Goal: Information Seeking & Learning: Learn about a topic

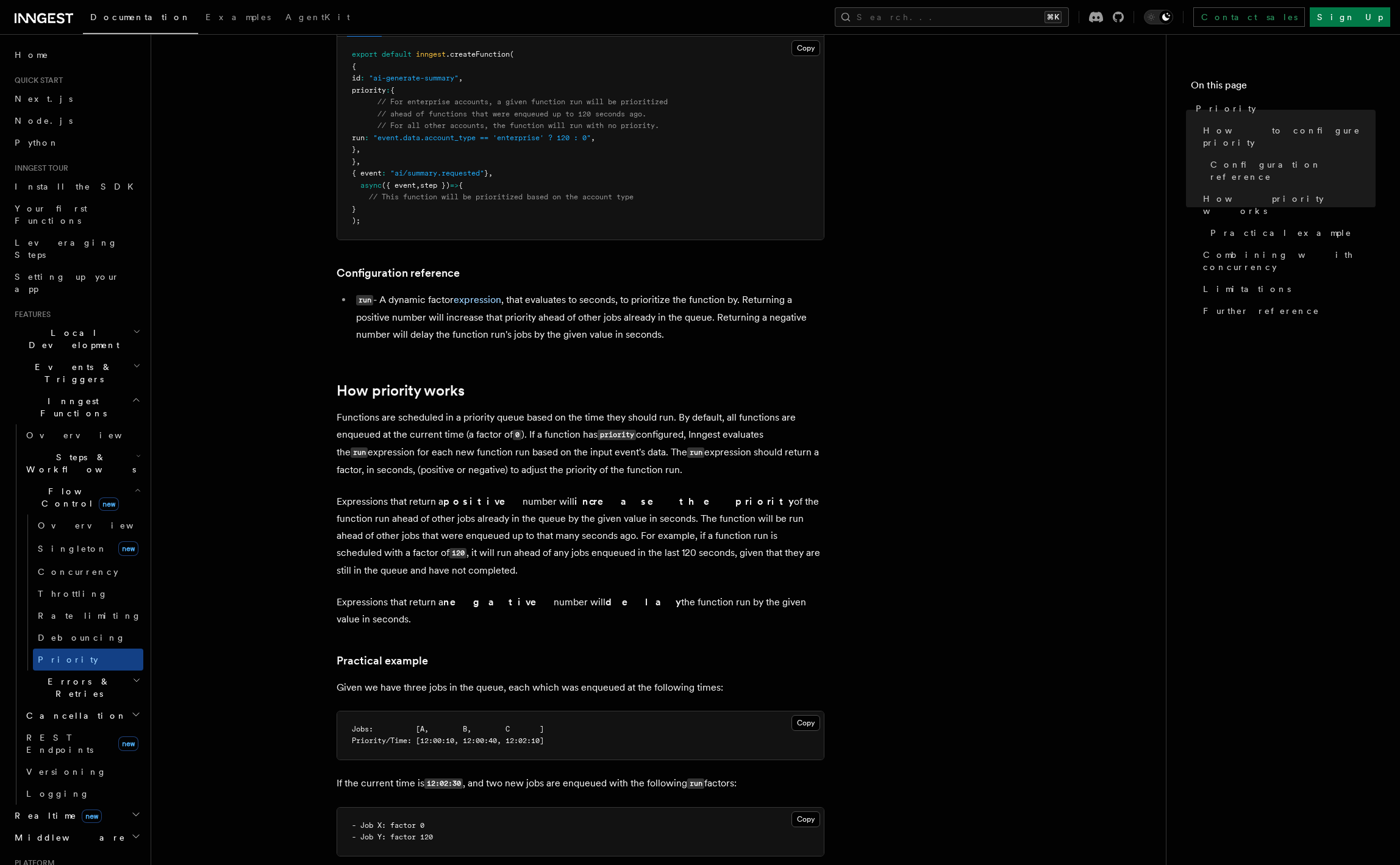
scroll to position [344, 0]
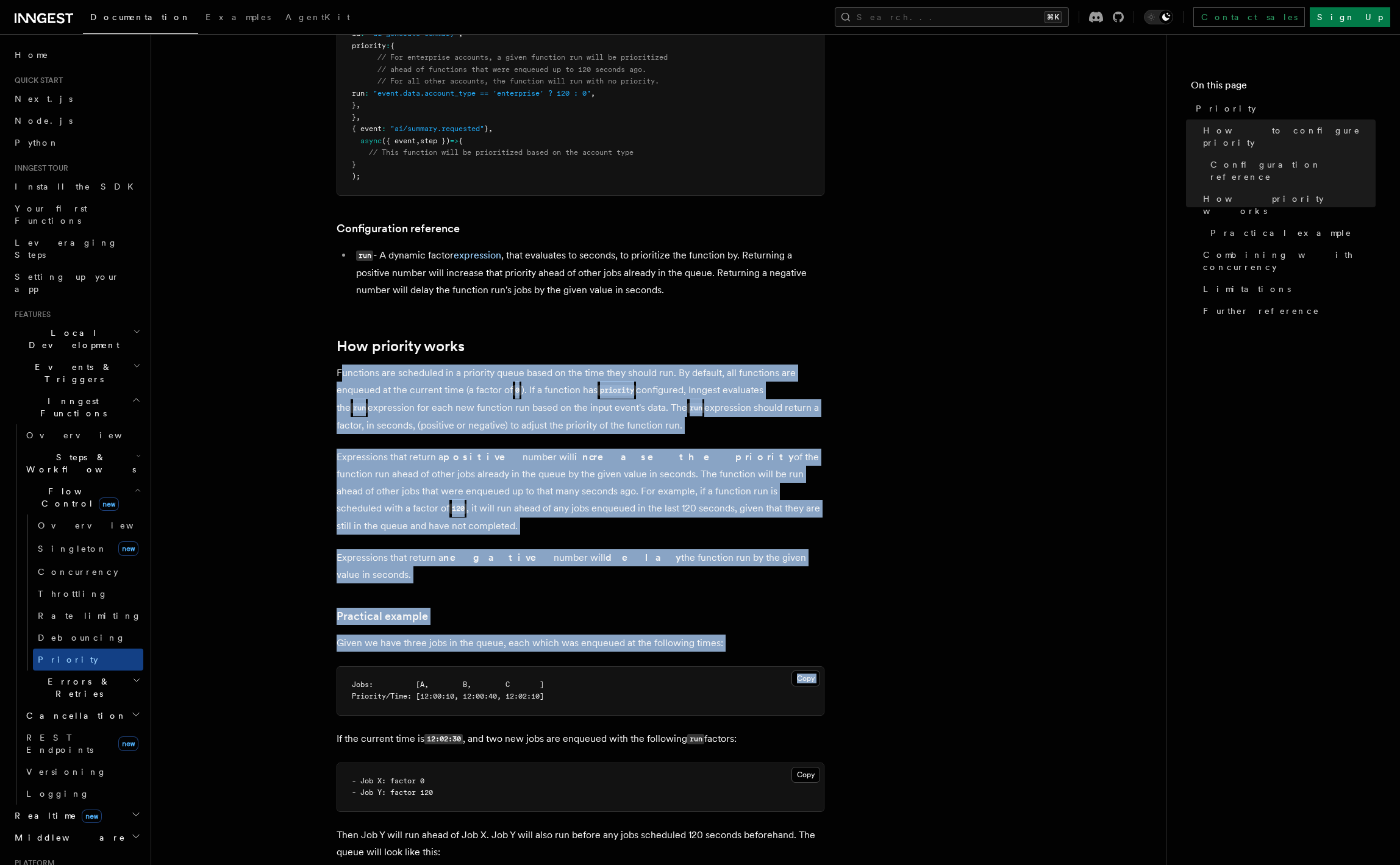
drag, startPoint x: 343, startPoint y: 371, endPoint x: 531, endPoint y: 644, distance: 331.5
click at [531, 644] on article "Features Inngest Functions Flow Control Priority Priority allows you to dynamic…" at bounding box center [659, 640] width 976 height 1860
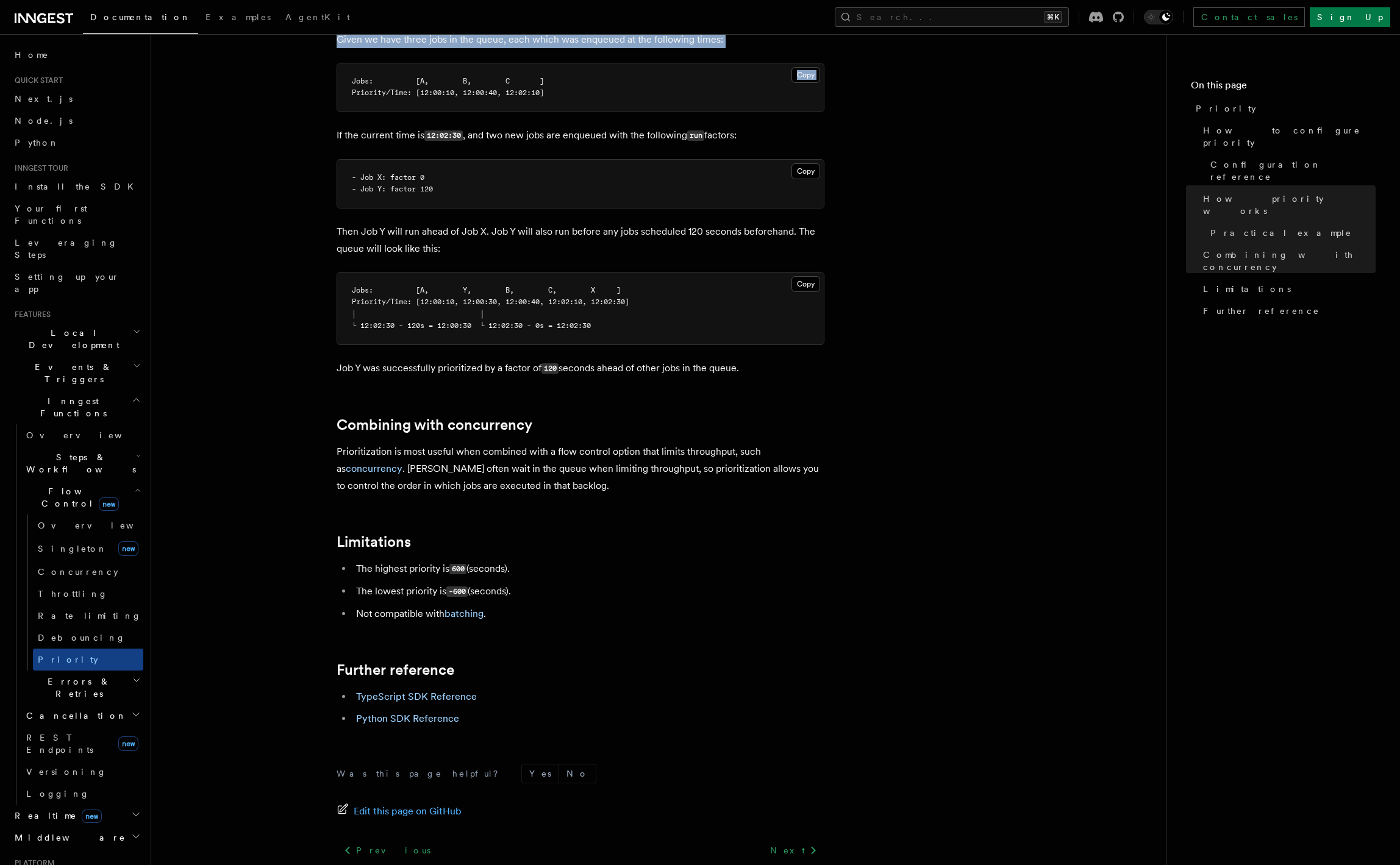
scroll to position [1033, 0]
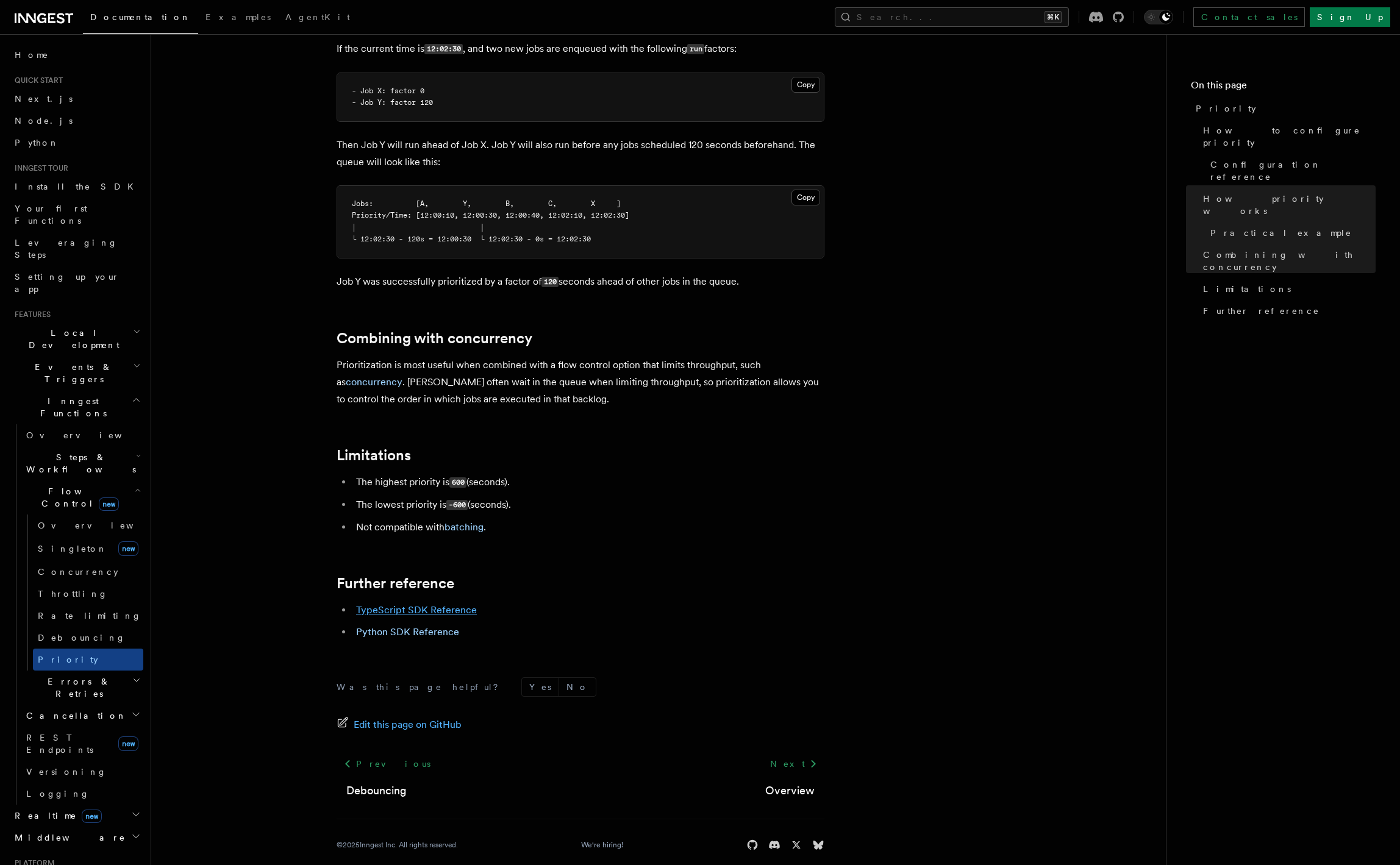
click at [379, 604] on link "TypeScript SDK Reference" at bounding box center [416, 610] width 120 height 11
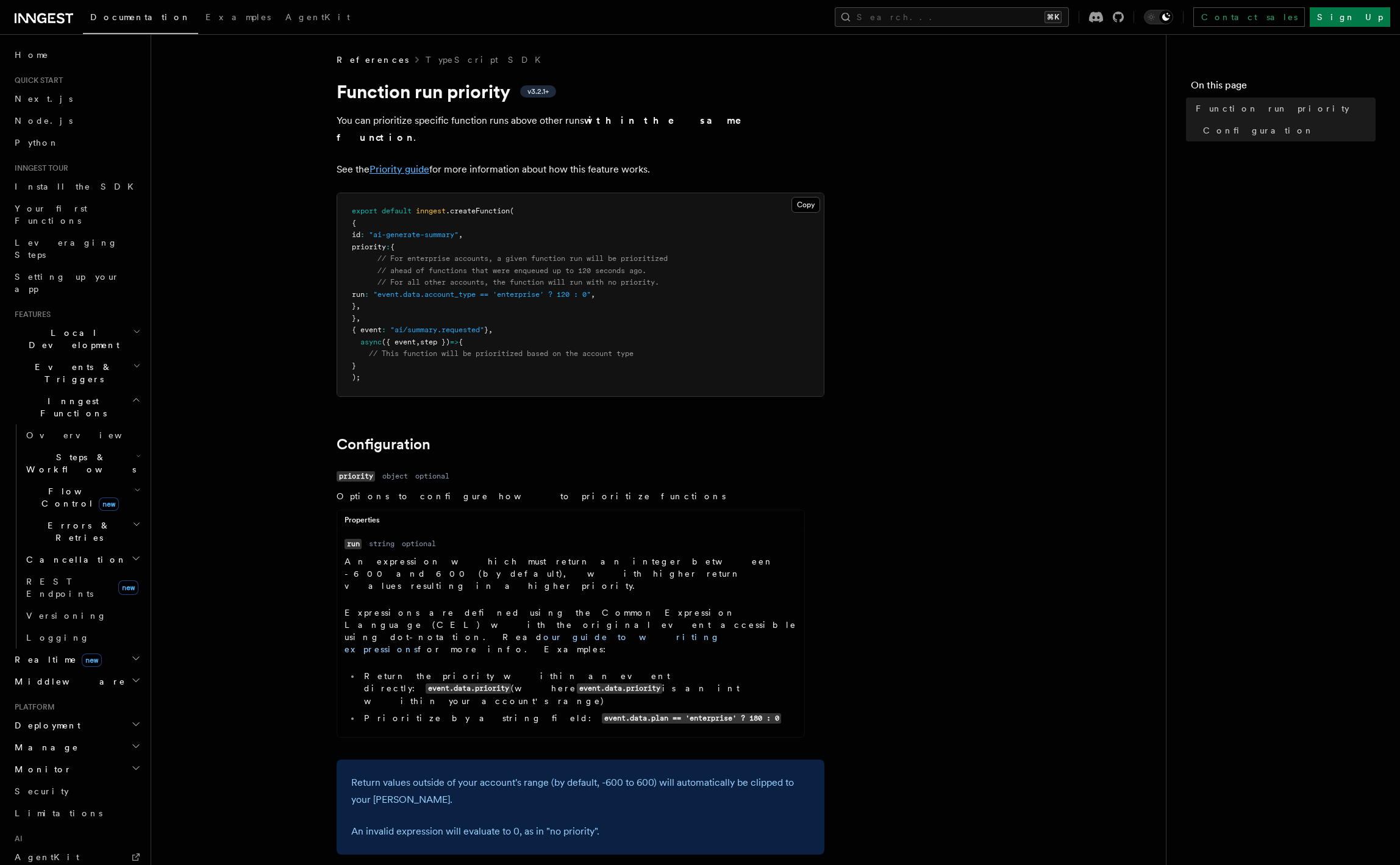
click at [396, 163] on link "Priority guide" at bounding box center [400, 168] width 60 height 11
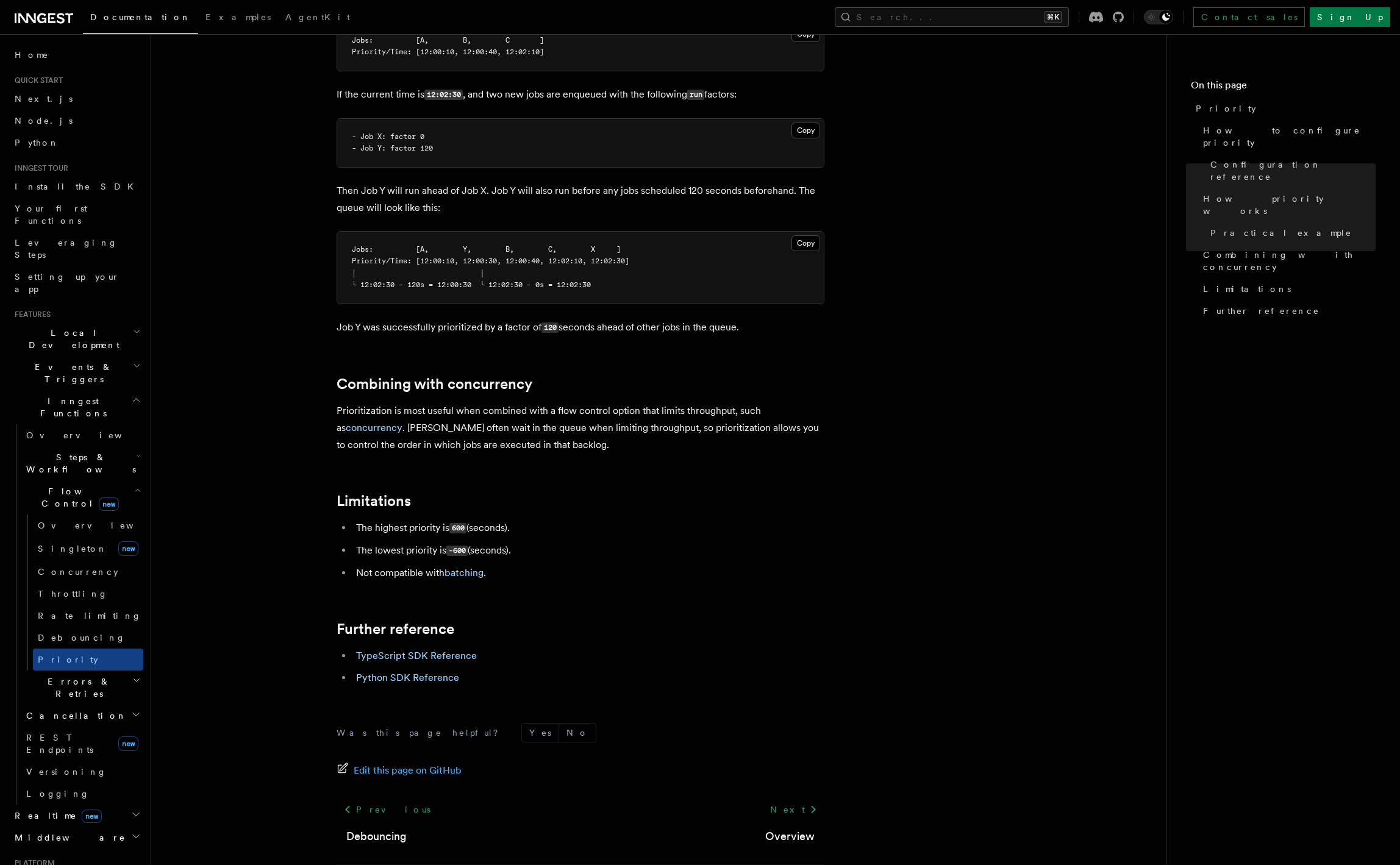
scroll to position [994, 0]
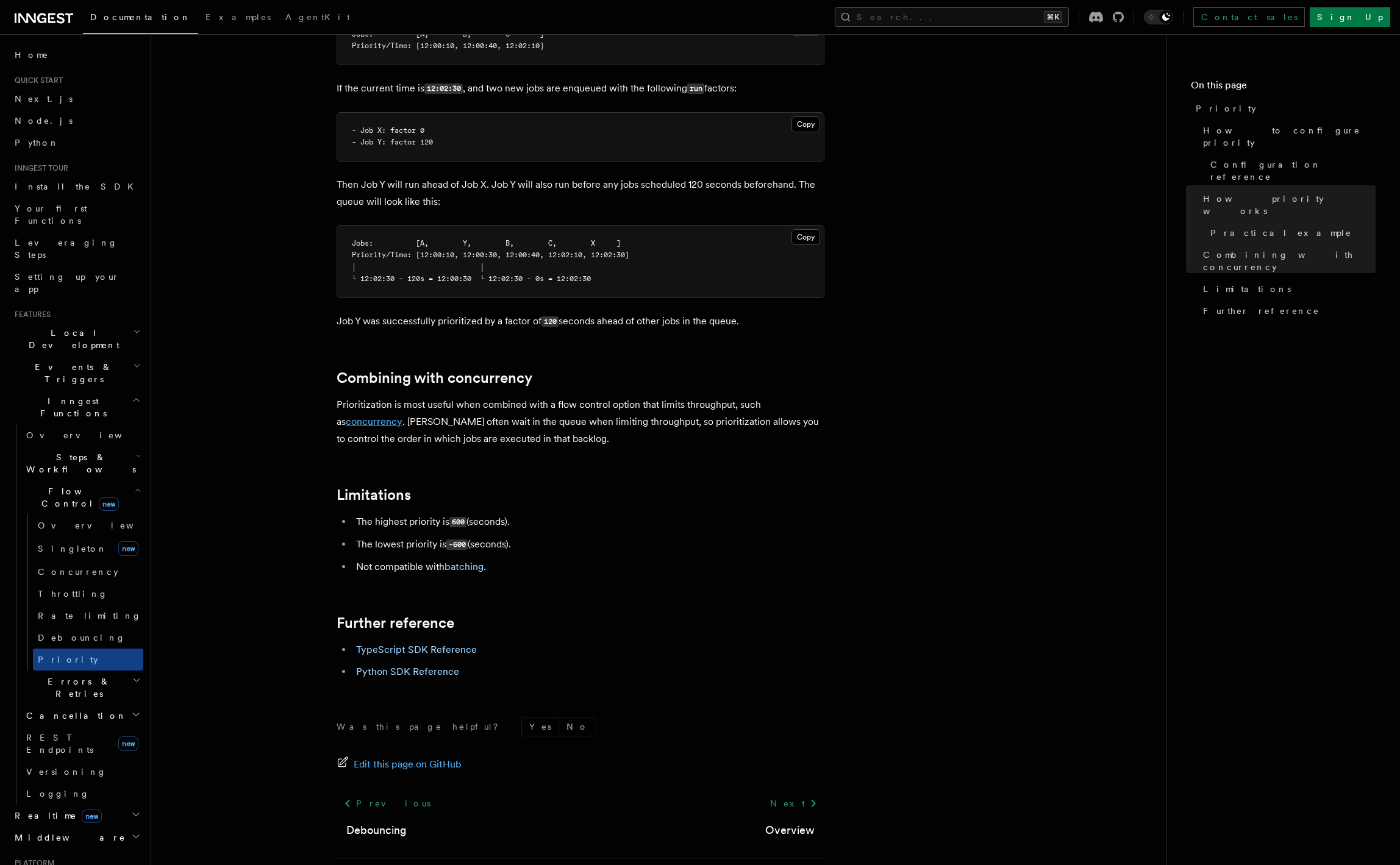
click at [378, 416] on link "concurrency" at bounding box center [373, 421] width 57 height 11
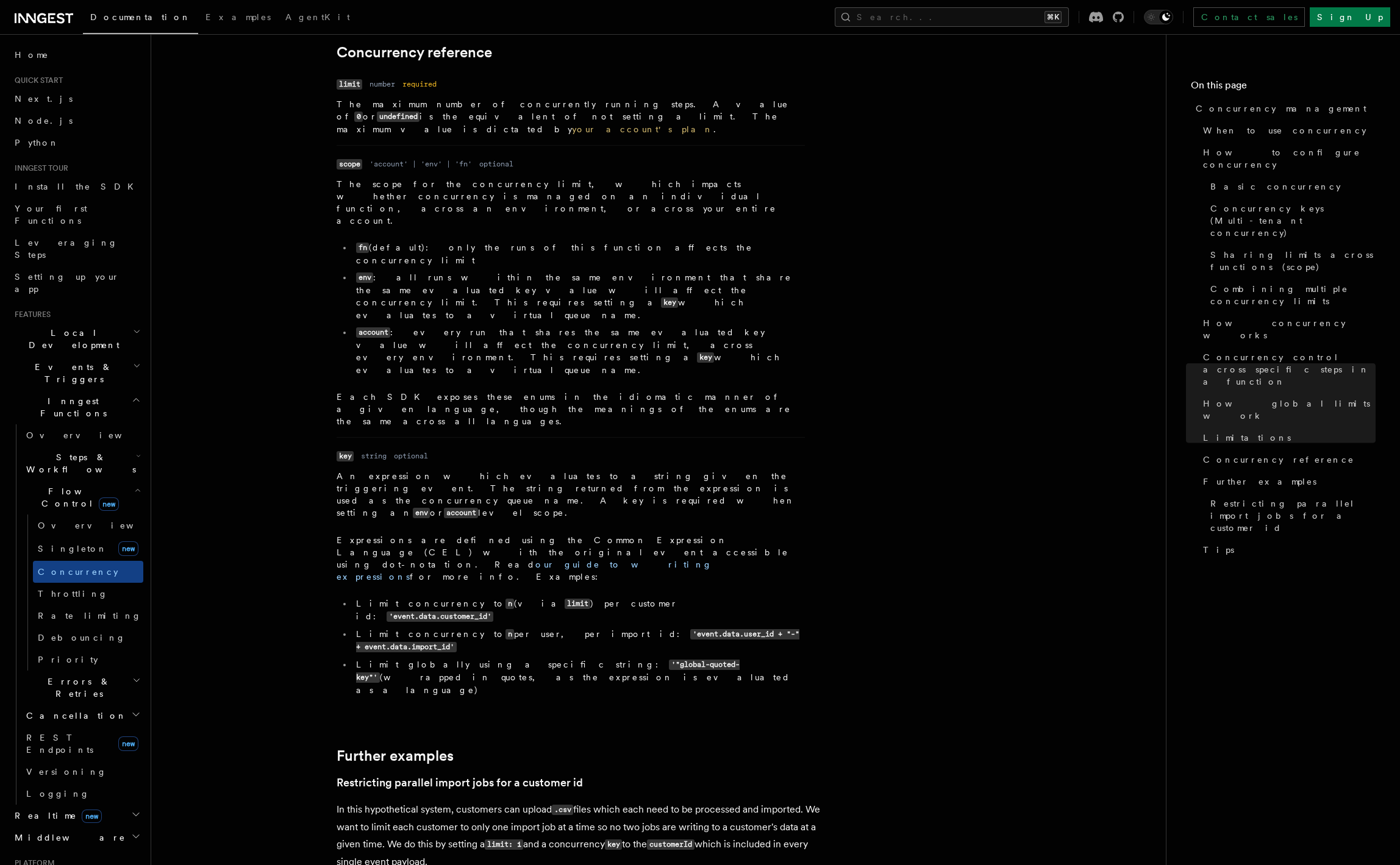
scroll to position [4589, 0]
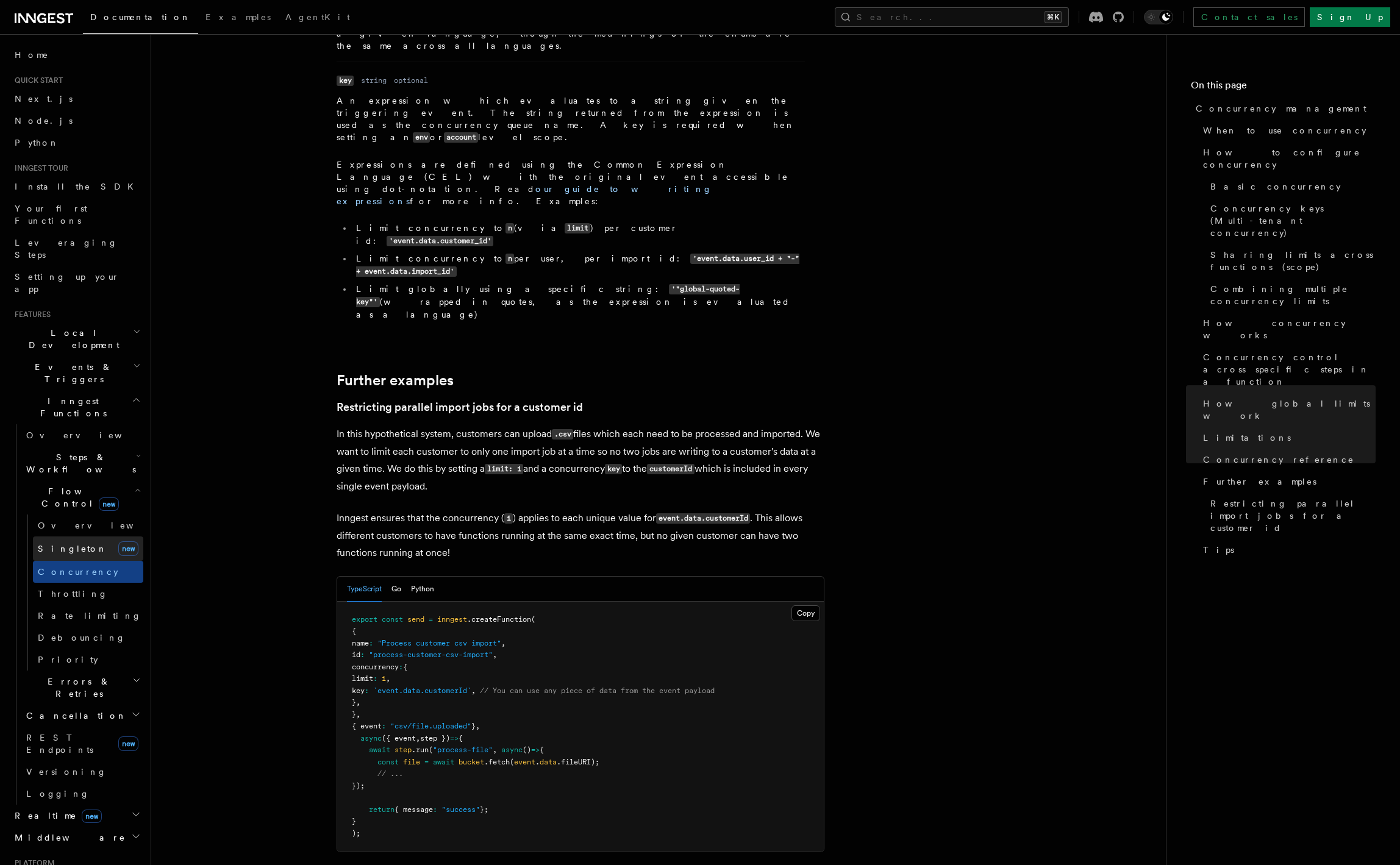
click at [66, 544] on span "Singleton" at bounding box center [72, 548] width 70 height 10
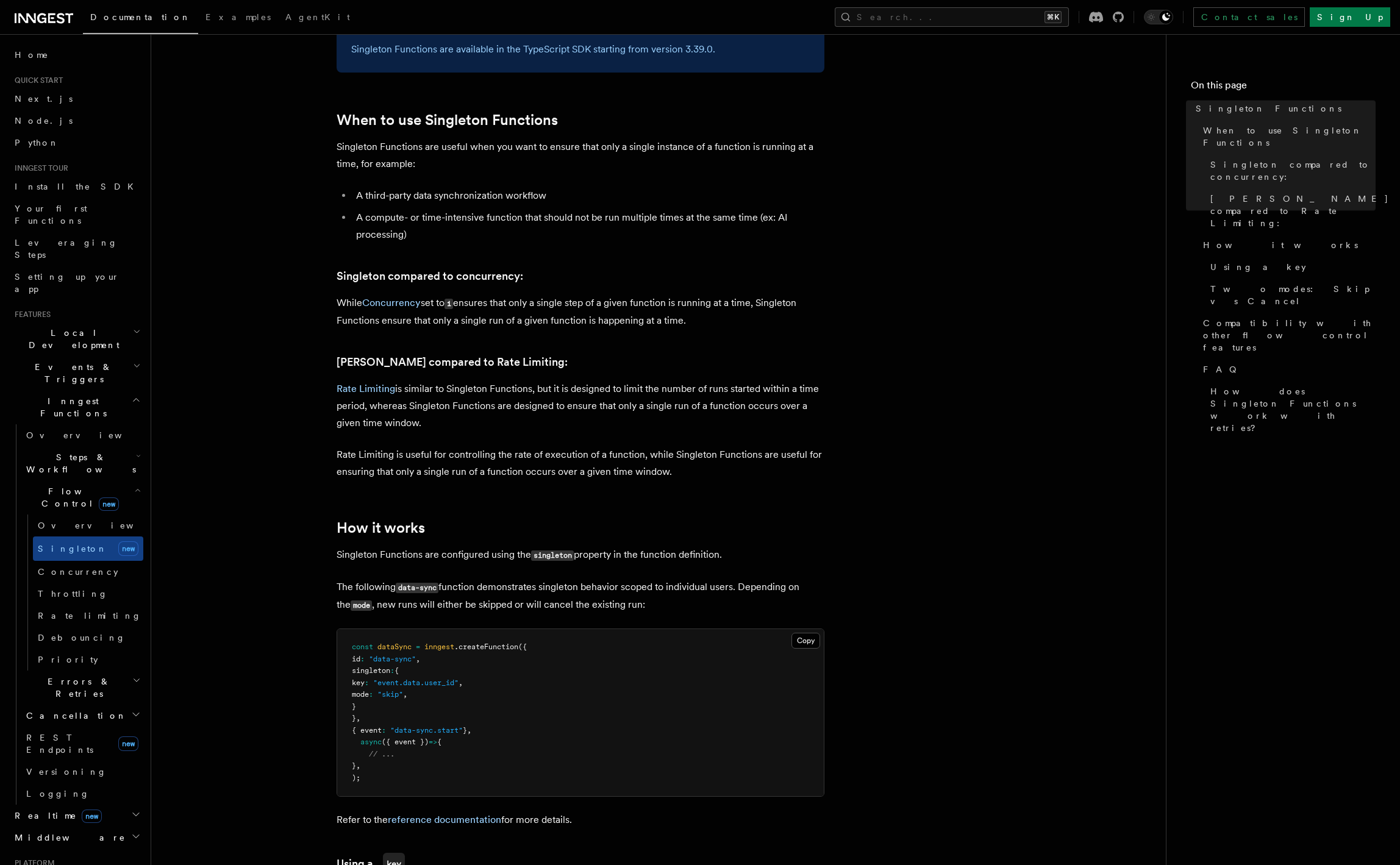
scroll to position [488, 0]
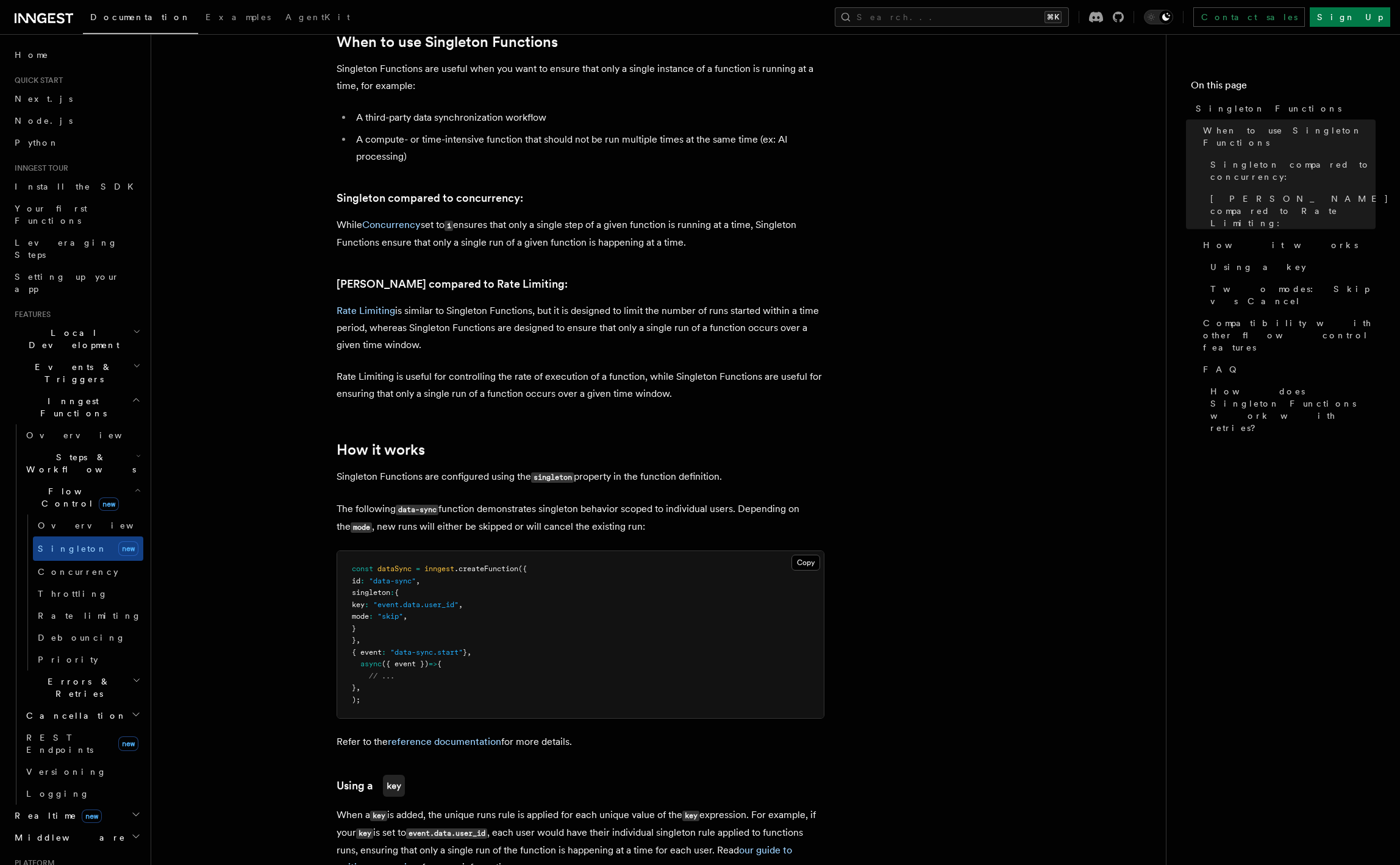
drag, startPoint x: 368, startPoint y: 580, endPoint x: 480, endPoint y: 618, distance: 118.3
click at [480, 618] on pre "const dataSync = inngest .createFunction ({ id : "data-sync" , [PERSON_NAME] : …" at bounding box center [581, 635] width 487 height 167
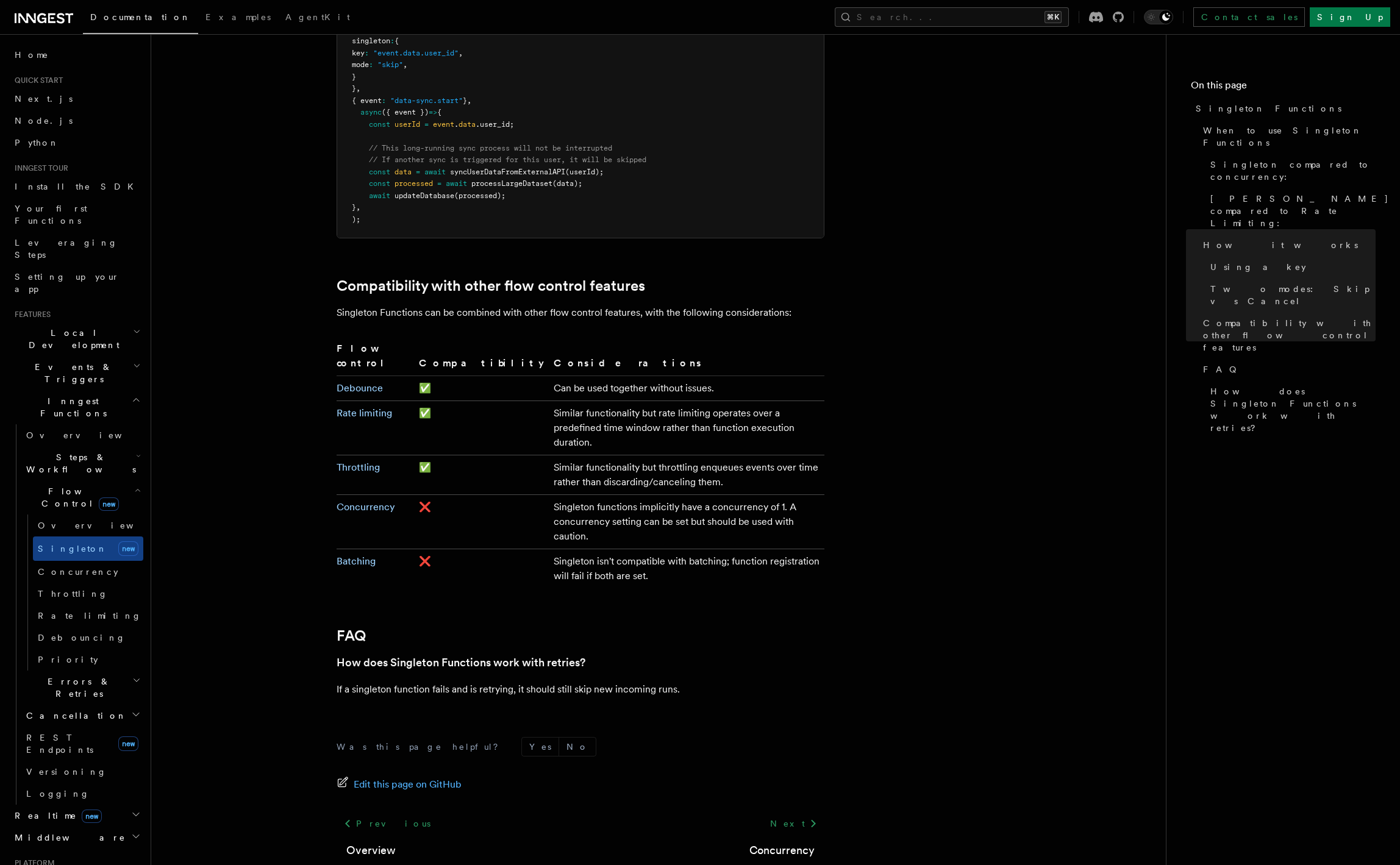
scroll to position [1772, 0]
